Goal: Task Accomplishment & Management: Manage account settings

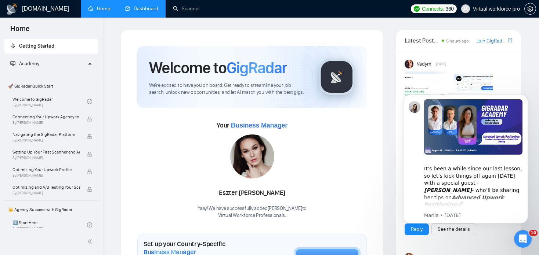
click at [138, 8] on link "Dashboard" at bounding box center [141, 9] width 33 height 6
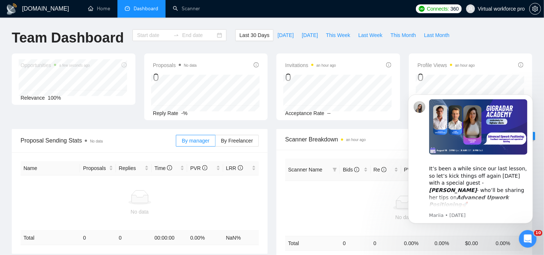
type input "[DATE]"
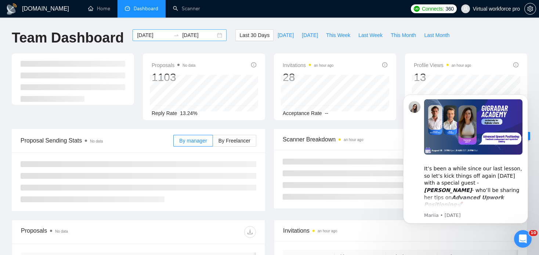
click at [158, 33] on input "[DATE]" at bounding box center [153, 35] width 33 height 8
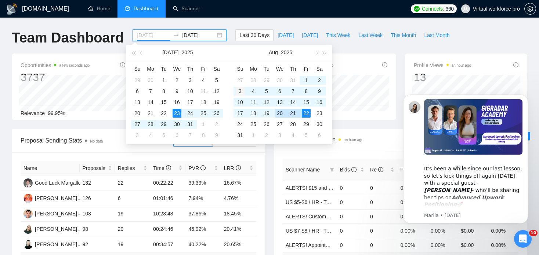
type input "[DATE]"
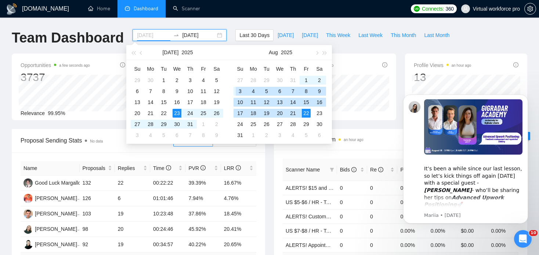
click at [240, 90] on div "3" at bounding box center [240, 91] width 9 height 9
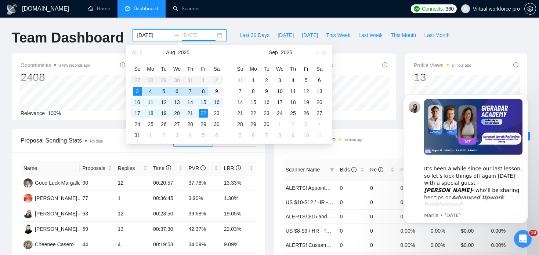
type input "[DATE]"
click at [217, 92] on div "9" at bounding box center [216, 91] width 9 height 9
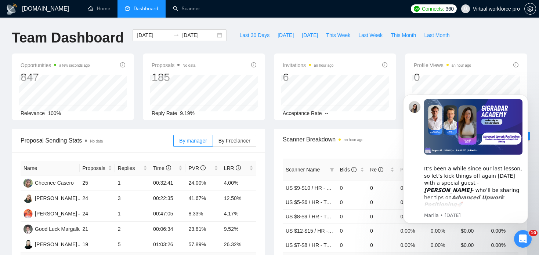
click at [119, 122] on div "Opportunities a few seconds ago 847 Relevance 100% Proposals No data 185 [DATE]…" at bounding box center [269, 92] width 524 height 76
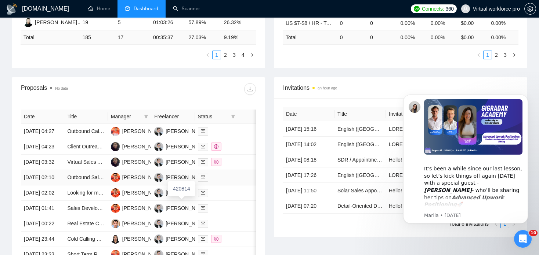
scroll to position [184, 0]
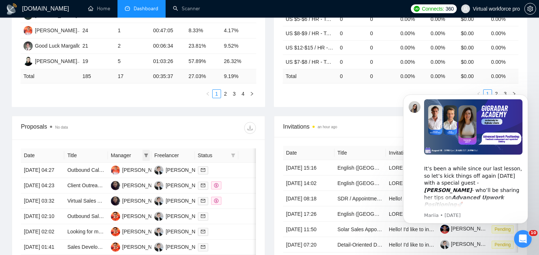
click at [149, 154] on span at bounding box center [145, 155] width 7 height 11
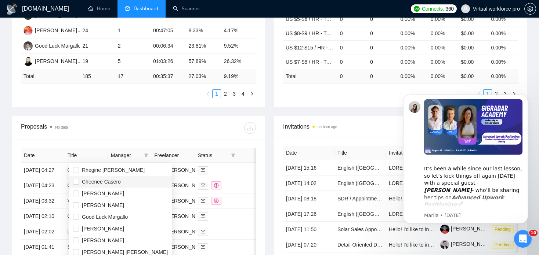
click at [118, 181] on span "Cheenee Casero" at bounding box center [101, 182] width 39 height 6
checkbox input "true"
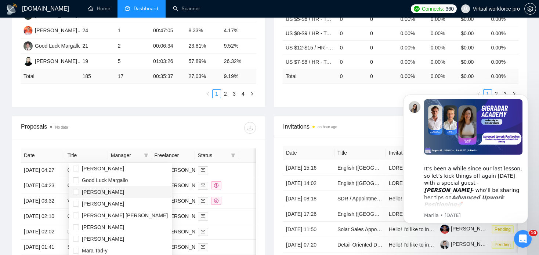
click at [113, 193] on span "[PERSON_NAME]" at bounding box center [103, 192] width 42 height 6
checkbox input "true"
click at [110, 204] on span "[PERSON_NAME]" at bounding box center [103, 204] width 42 height 6
checkbox input "true"
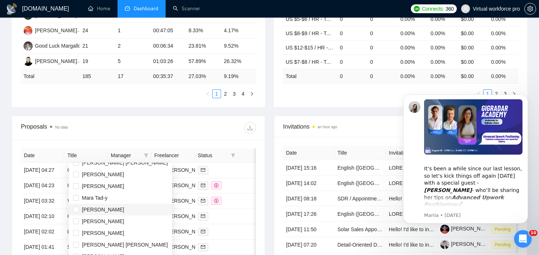
scroll to position [106, 0]
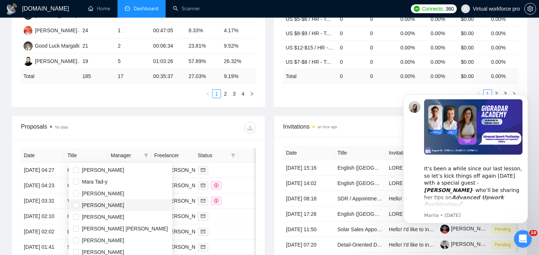
click at [107, 206] on span "[PERSON_NAME]" at bounding box center [103, 206] width 42 height 6
checkbox input "true"
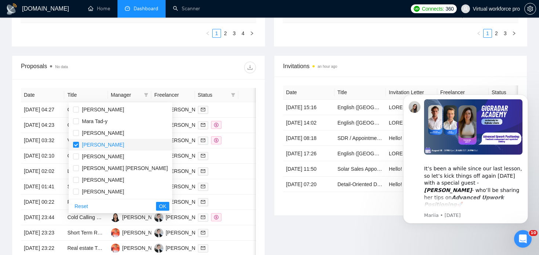
scroll to position [257, 0]
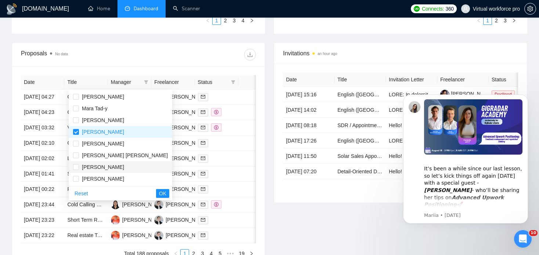
click at [104, 168] on span "[PERSON_NAME]" at bounding box center [103, 167] width 42 height 6
checkbox input "true"
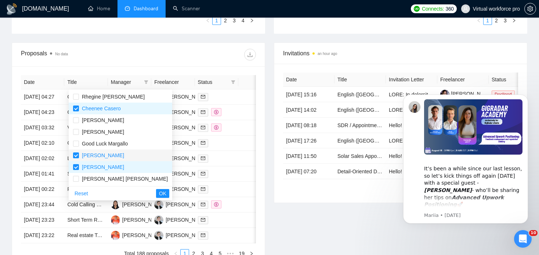
scroll to position [220, 0]
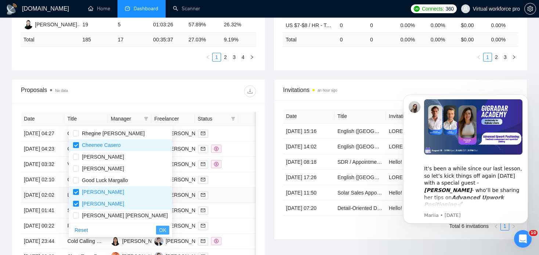
click at [159, 232] on span "OK" at bounding box center [162, 230] width 7 height 8
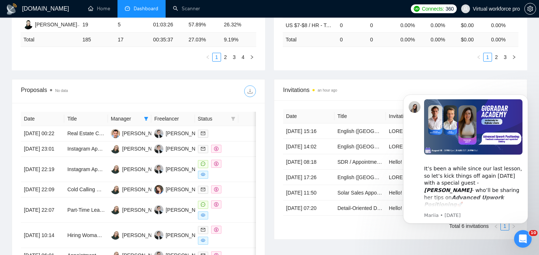
click at [251, 92] on icon "download" at bounding box center [250, 91] width 6 height 6
click at [145, 118] on icon "filter" at bounding box center [146, 119] width 4 height 4
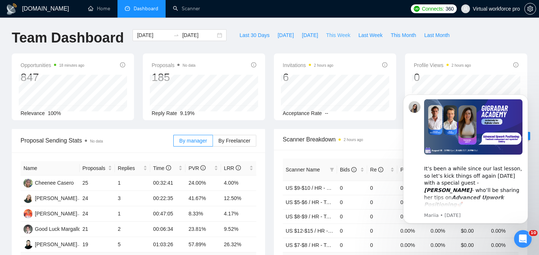
click at [334, 36] on span "This Week" at bounding box center [338, 35] width 24 height 8
type input "[DATE]"
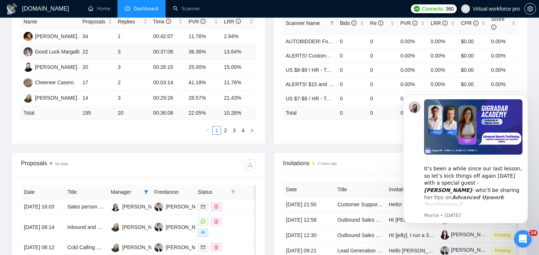
scroll to position [37, 0]
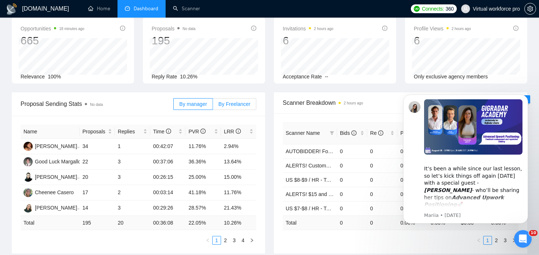
click at [229, 105] on span "By Freelancer" at bounding box center [234, 104] width 32 height 6
click at [213, 106] on input "By Freelancer" at bounding box center [213, 106] width 0 height 0
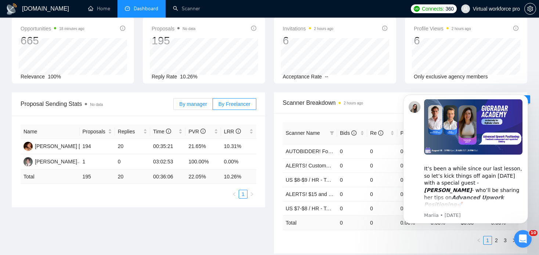
click at [196, 102] on span "By manager" at bounding box center [193, 104] width 28 height 6
click at [174, 106] on input "By manager" at bounding box center [174, 106] width 0 height 0
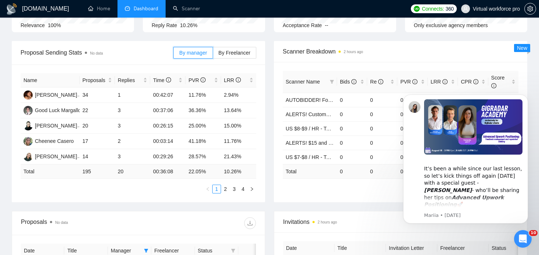
scroll to position [73, 0]
